Goal: Entertainment & Leisure: Consume media (video, audio)

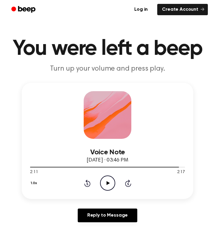
click at [86, 184] on icon "Rewind 5 seconds" at bounding box center [87, 183] width 7 height 8
click at [53, 169] on div at bounding box center [107, 166] width 155 height 5
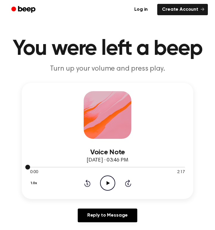
click at [42, 168] on div at bounding box center [107, 166] width 155 height 5
click at [107, 186] on icon "Play Audio" at bounding box center [107, 182] width 15 height 15
click at [107, 183] on icon "Pause Audio" at bounding box center [107, 182] width 15 height 15
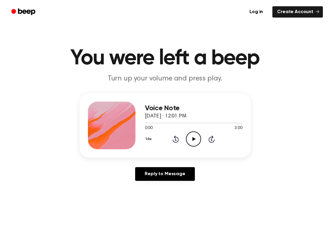
click at [194, 137] on icon "Play Audio" at bounding box center [193, 138] width 15 height 15
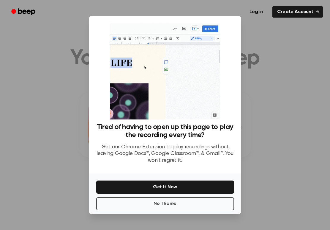
click at [170, 188] on button "Get It Now" at bounding box center [165, 186] width 138 height 13
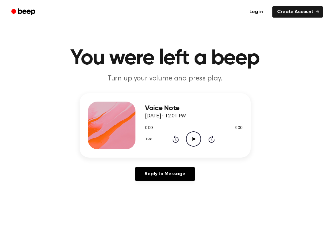
click at [197, 135] on icon "Play Audio" at bounding box center [193, 138] width 15 height 15
click at [211, 139] on icon "Skip 5 seconds" at bounding box center [212, 139] width 7 height 8
click at [196, 139] on icon "Pause Audio" at bounding box center [193, 138] width 15 height 15
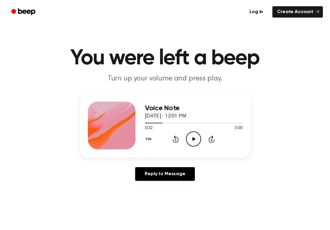
click at [194, 140] on icon at bounding box center [194, 139] width 3 height 4
click at [194, 140] on icon at bounding box center [193, 139] width 3 height 4
click at [197, 140] on icon "Play Audio" at bounding box center [193, 138] width 15 height 15
click at [211, 140] on icon "Skip 5 seconds" at bounding box center [212, 139] width 7 height 8
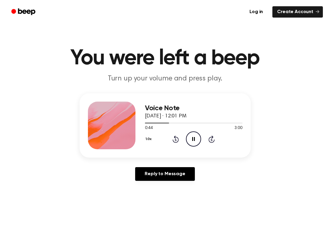
click at [211, 140] on icon "Skip 5 seconds" at bounding box center [212, 139] width 7 height 8
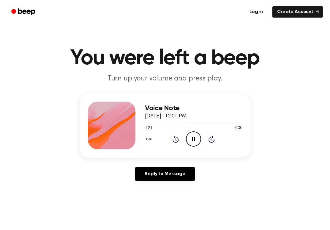
click at [194, 141] on icon "Pause Audio" at bounding box center [193, 138] width 15 height 15
click at [193, 141] on icon "Play Audio" at bounding box center [193, 138] width 15 height 15
click at [214, 137] on icon "Skip 5 seconds" at bounding box center [212, 139] width 7 height 8
click at [211, 137] on icon at bounding box center [212, 138] width 6 height 7
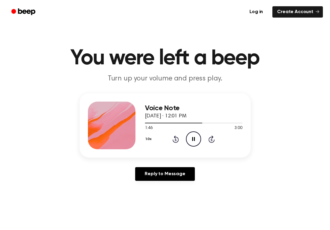
click at [211, 137] on icon at bounding box center [212, 138] width 6 height 7
click at [194, 141] on icon "Pause Audio" at bounding box center [193, 138] width 15 height 15
click at [5, 144] on main "You were left a beep Turn up your volume and press play. Voice Note October 5, …" at bounding box center [165, 183] width 330 height 367
click at [194, 133] on icon "Play Audio" at bounding box center [193, 138] width 15 height 15
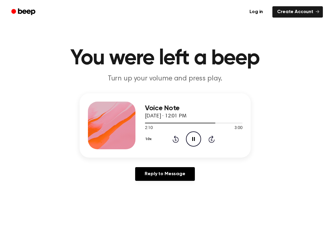
click at [195, 137] on icon "Pause Audio" at bounding box center [193, 138] width 15 height 15
click at [191, 132] on icon "Play Audio" at bounding box center [193, 138] width 15 height 15
click at [214, 139] on icon "Skip 5 seconds" at bounding box center [212, 139] width 7 height 8
click at [195, 136] on icon "Pause Audio" at bounding box center [193, 138] width 15 height 15
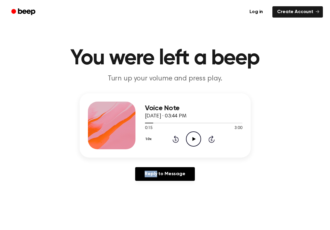
click at [192, 136] on icon "Play Audio" at bounding box center [193, 138] width 15 height 15
click at [213, 138] on icon at bounding box center [212, 138] width 6 height 7
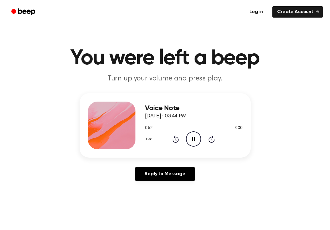
click at [213, 138] on icon at bounding box center [212, 138] width 6 height 7
click at [190, 139] on icon "Pause Audio" at bounding box center [193, 138] width 15 height 15
click at [190, 139] on icon "Play Audio" at bounding box center [193, 138] width 15 height 15
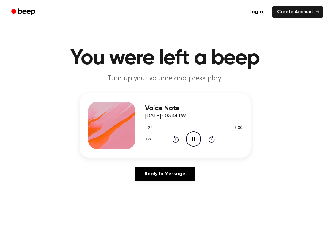
click at [193, 138] on icon at bounding box center [193, 139] width 3 height 4
